Goal: Task Accomplishment & Management: Manage account settings

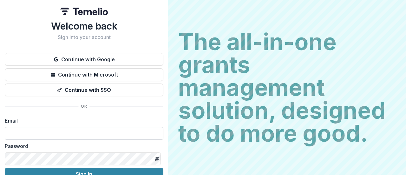
click at [38, 132] on input at bounding box center [84, 133] width 159 height 13
type input "**********"
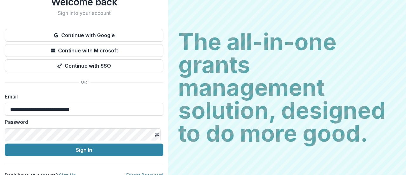
scroll to position [25, 0]
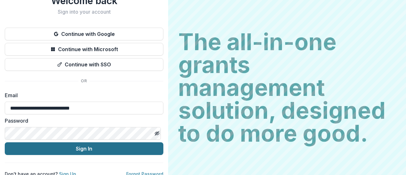
click at [103, 146] on button "Sign In" at bounding box center [84, 148] width 159 height 13
